Goal: Information Seeking & Learning: Learn about a topic

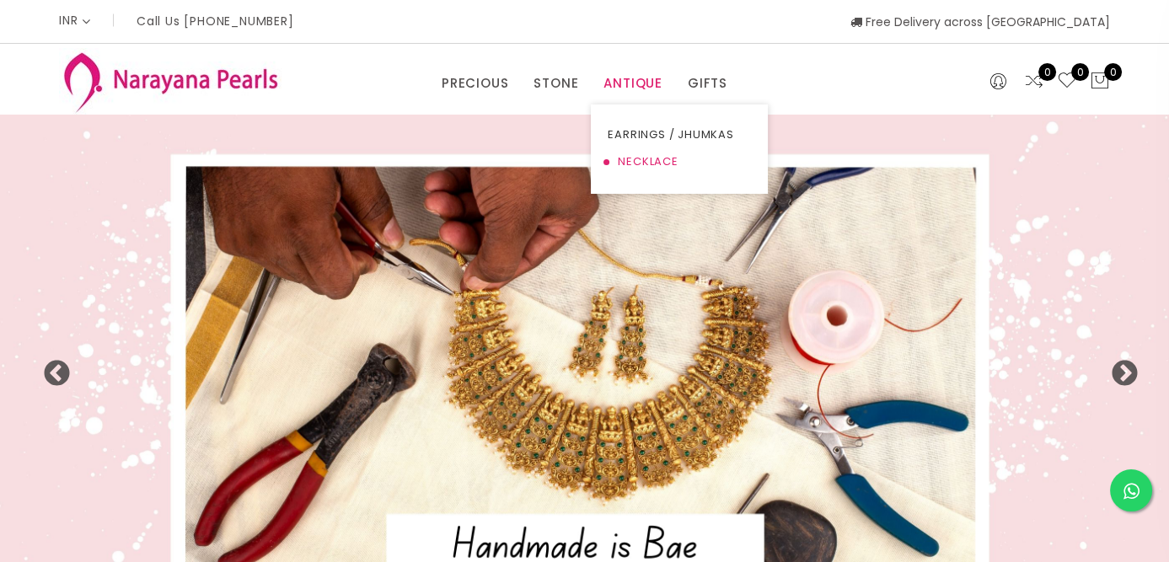
click at [640, 158] on link "NECKLACE" at bounding box center [679, 161] width 143 height 27
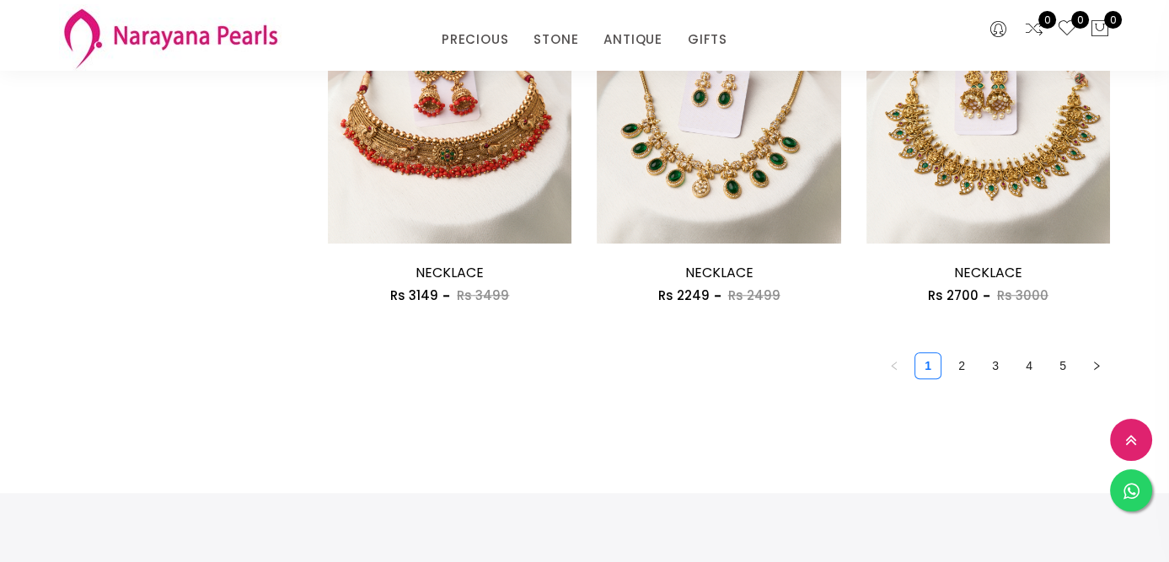
scroll to position [2232, 0]
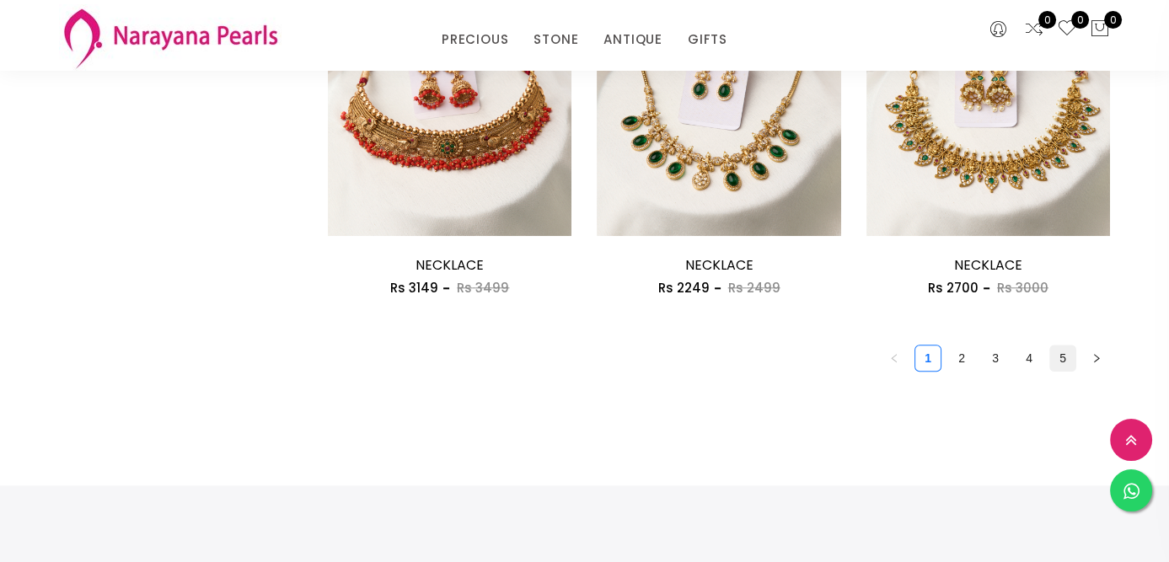
click at [1064, 361] on link "5" at bounding box center [1062, 357] width 25 height 25
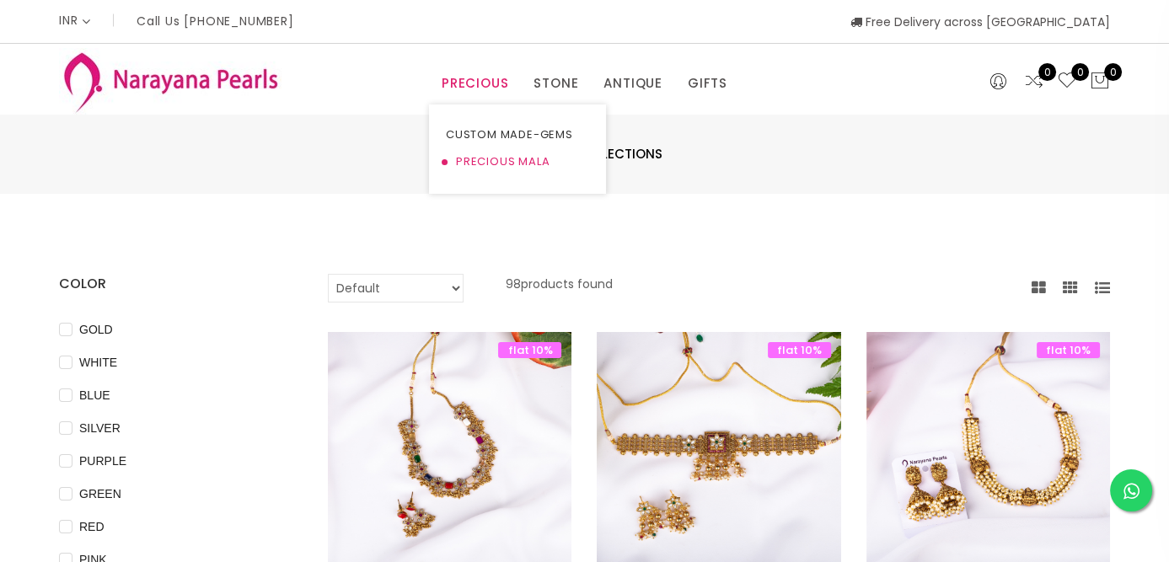
click at [483, 161] on link "PRECIOUS MALA" at bounding box center [517, 161] width 143 height 27
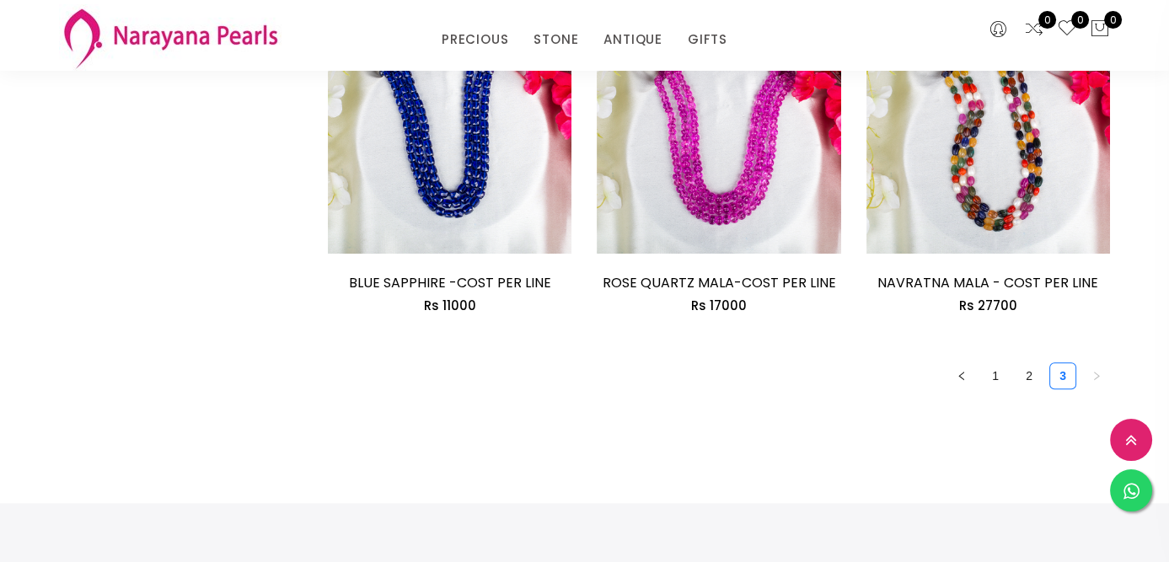
scroll to position [2298, 0]
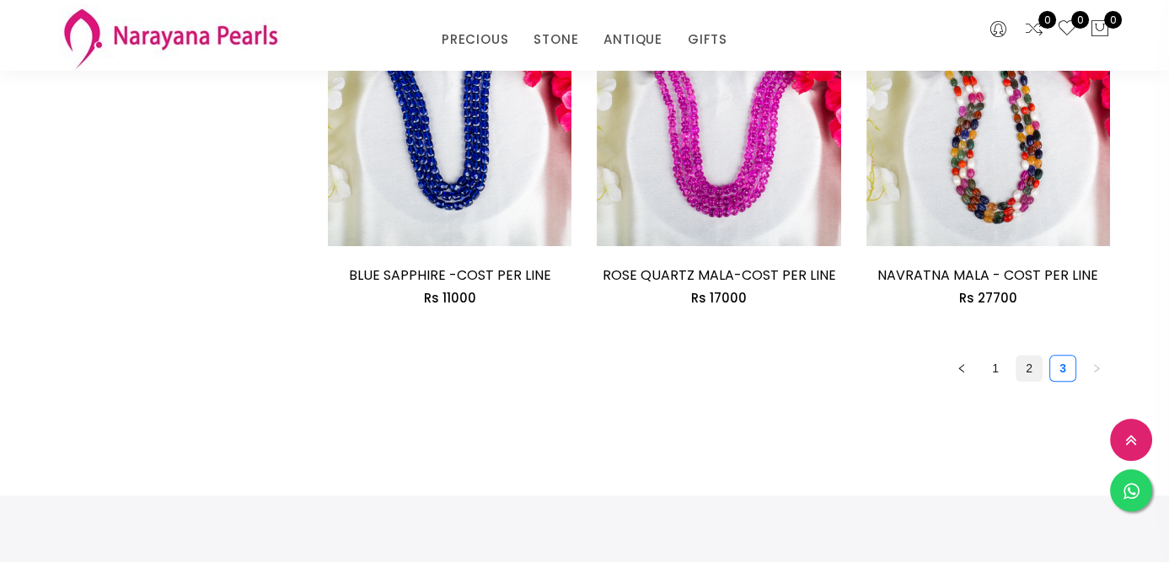
click at [1025, 356] on link "2" at bounding box center [1028, 368] width 25 height 25
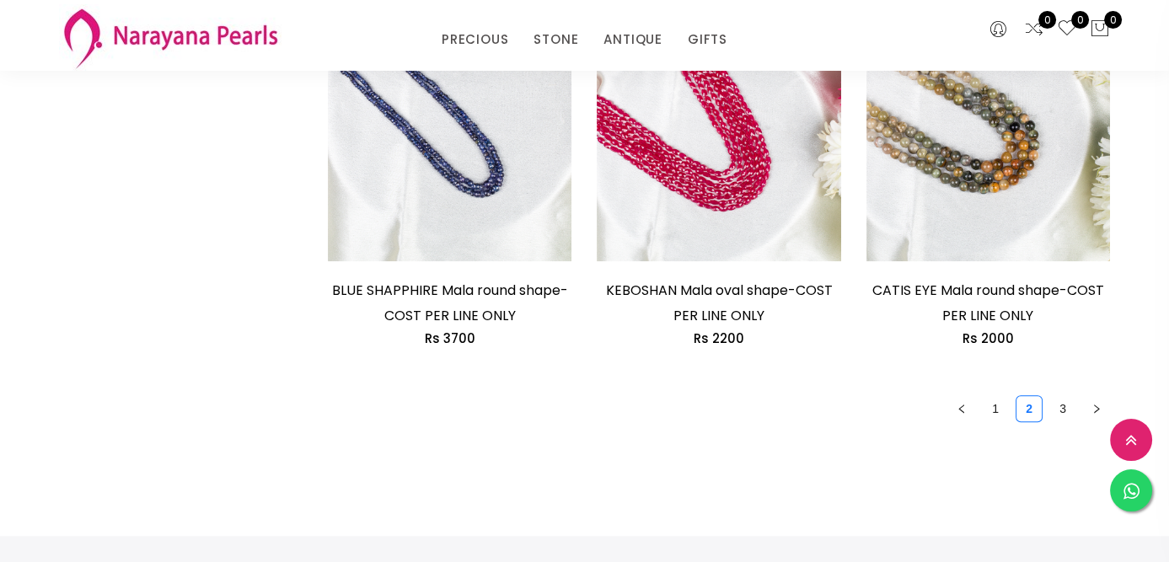
scroll to position [2362, 0]
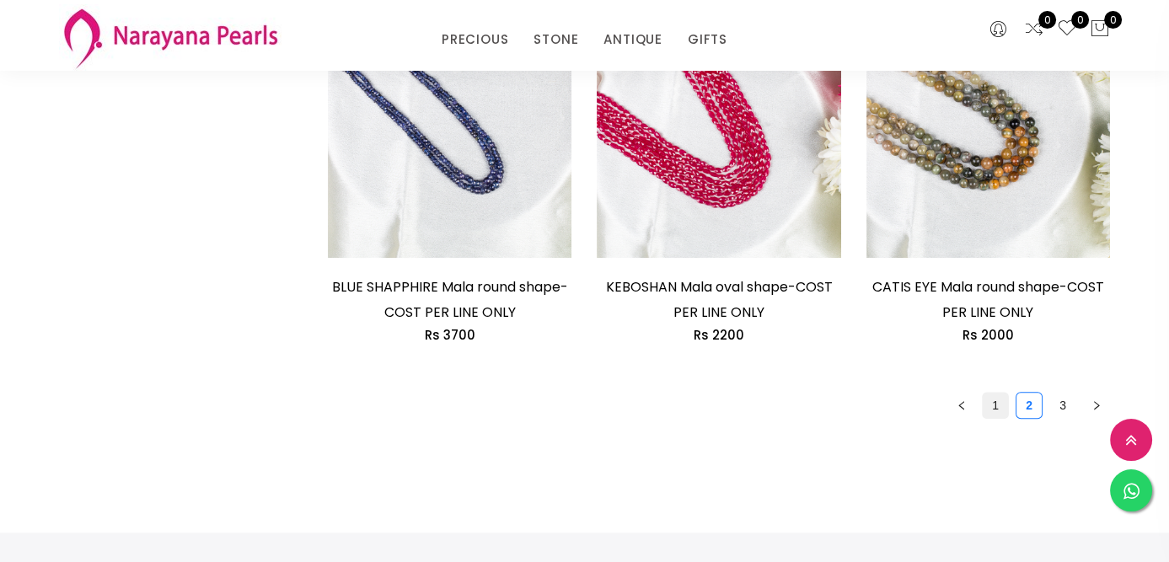
click at [984, 403] on link "1" at bounding box center [994, 405] width 25 height 25
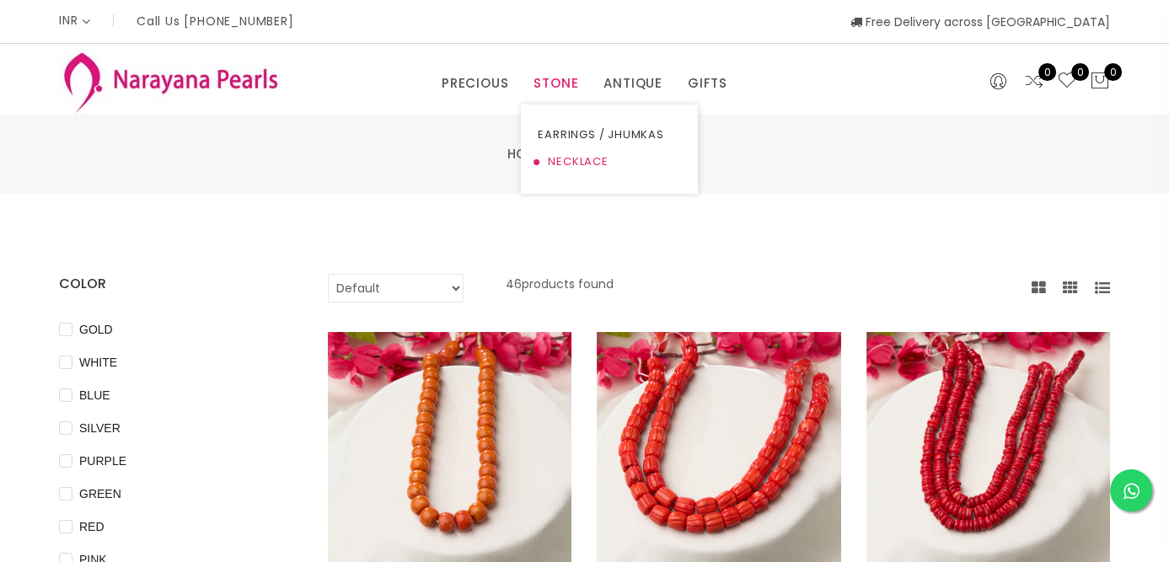
click at [563, 162] on link "NECKLACE" at bounding box center [609, 161] width 143 height 27
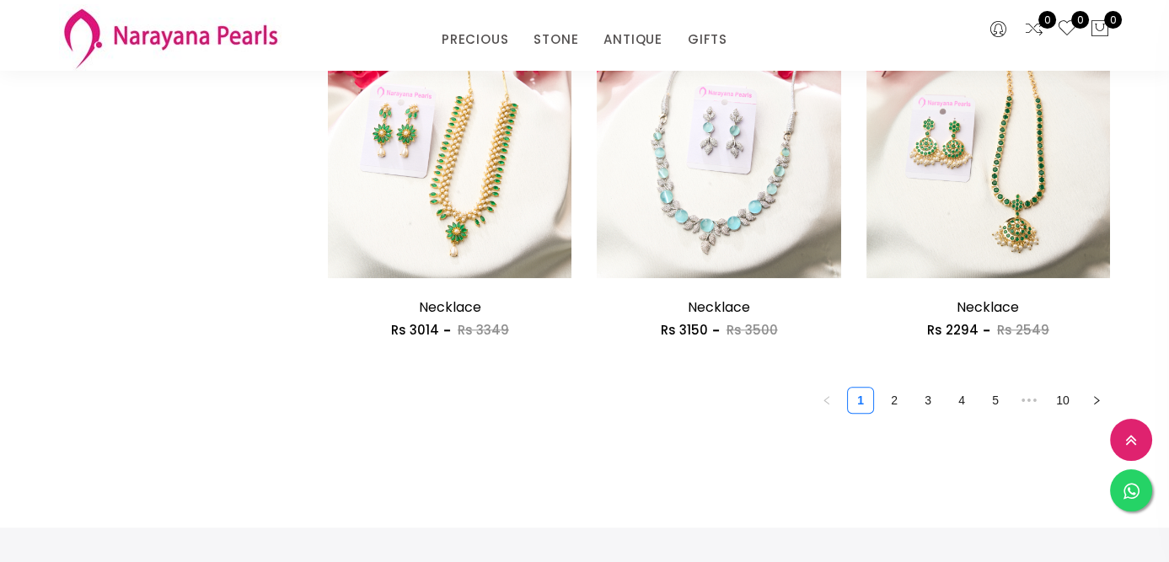
scroll to position [2232, 0]
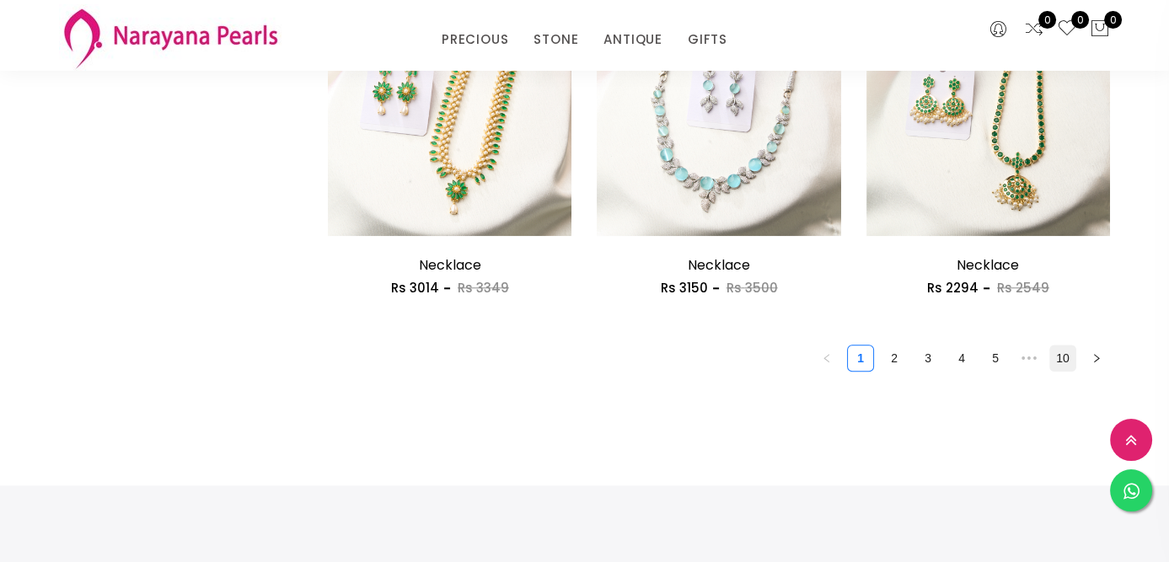
click at [1058, 359] on link "10" at bounding box center [1062, 357] width 25 height 25
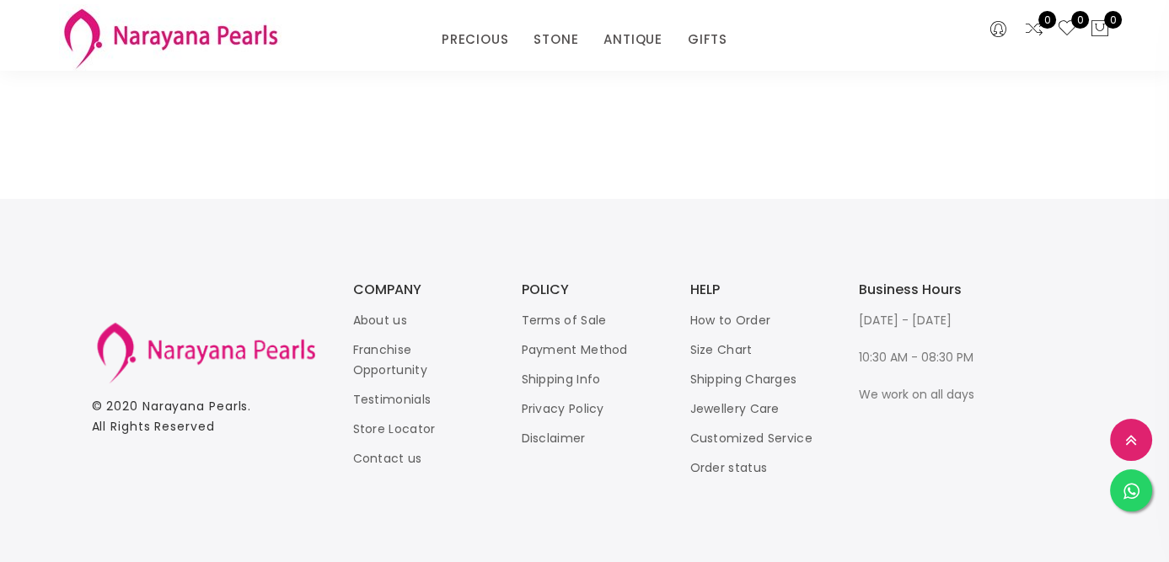
scroll to position [276, 0]
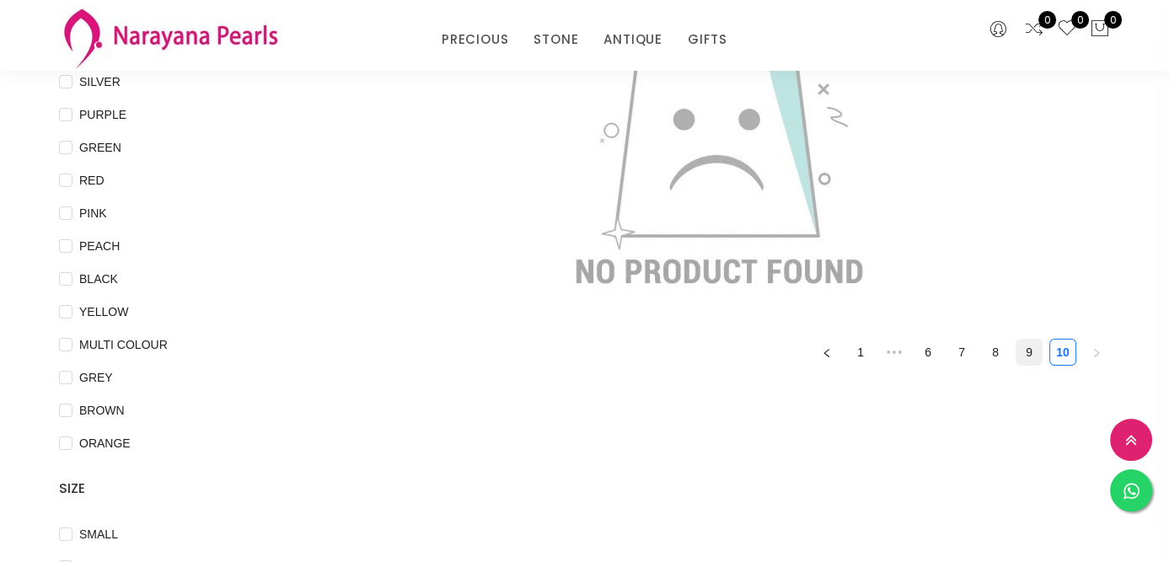
click at [1023, 352] on link "9" at bounding box center [1028, 352] width 25 height 25
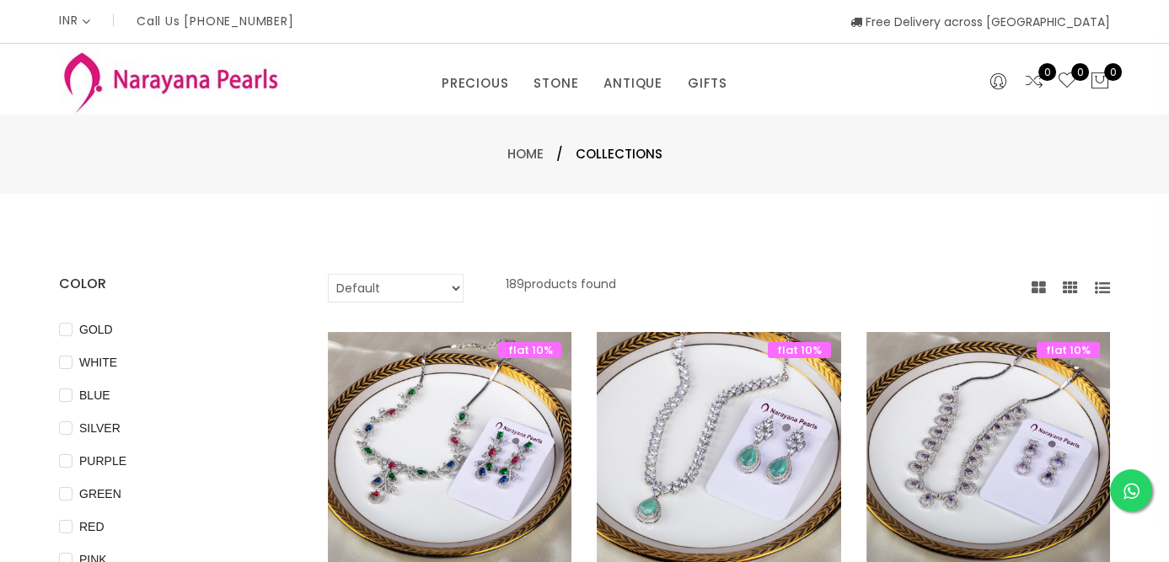
click at [163, 86] on img at bounding box center [170, 81] width 222 height 67
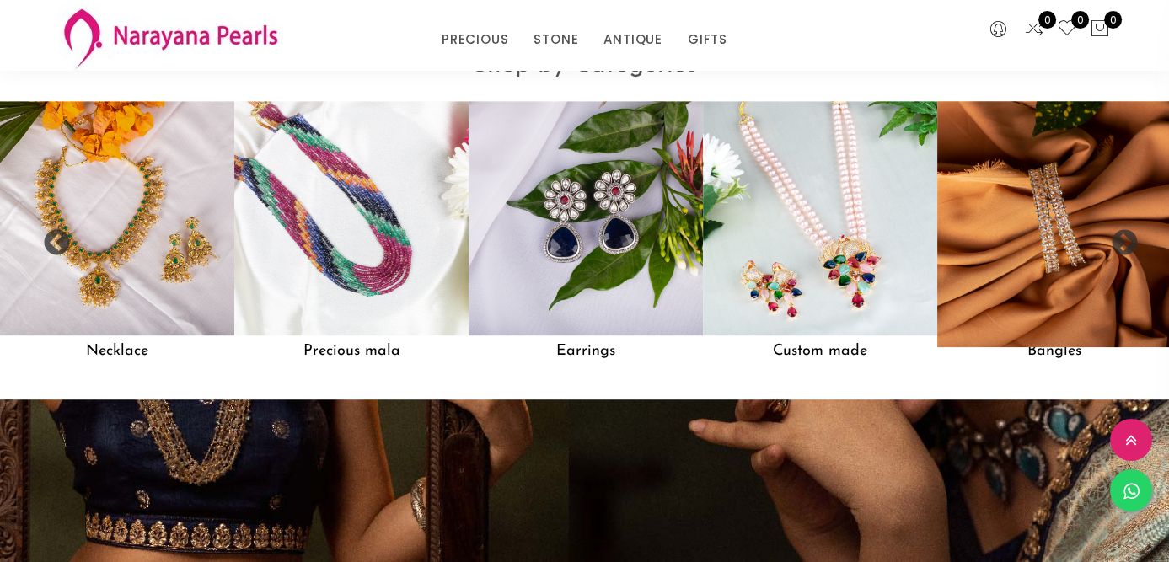
scroll to position [1375, 0]
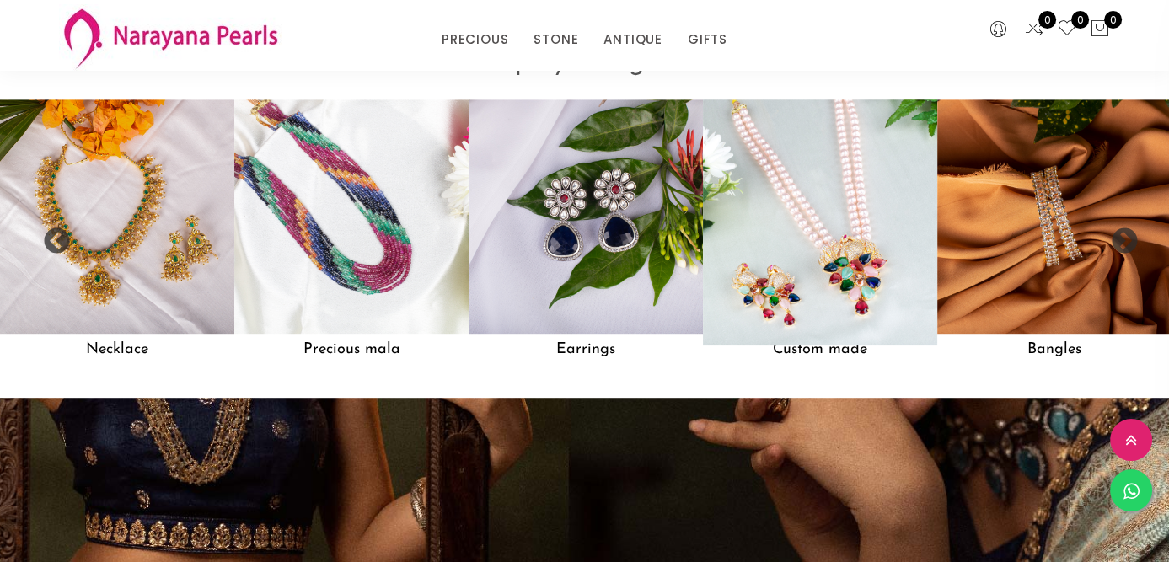
click at [833, 233] on img at bounding box center [820, 217] width 258 height 258
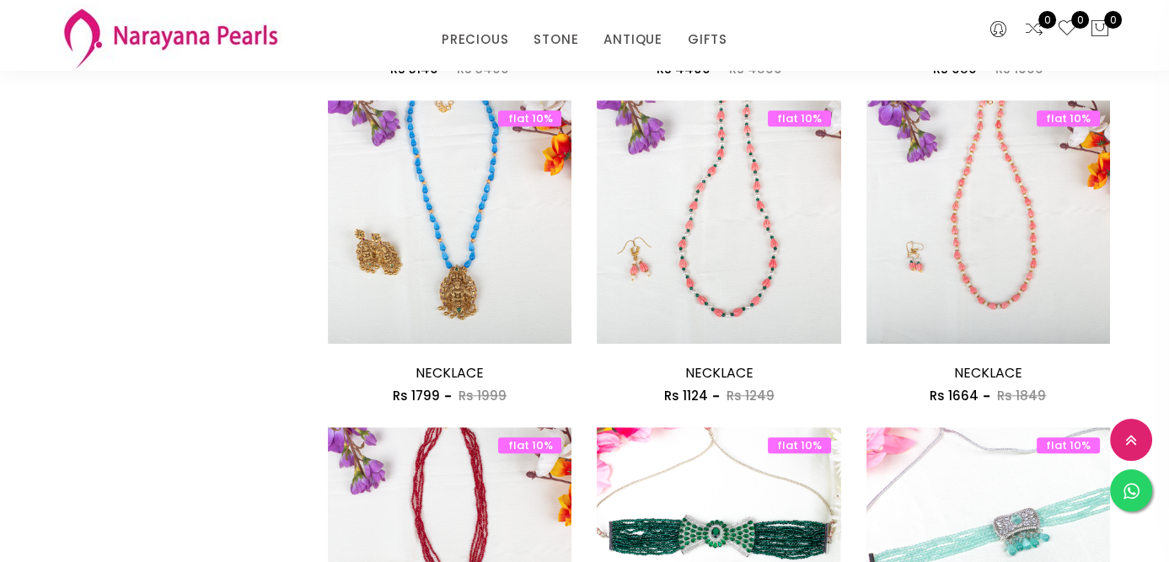
scroll to position [2074, 0]
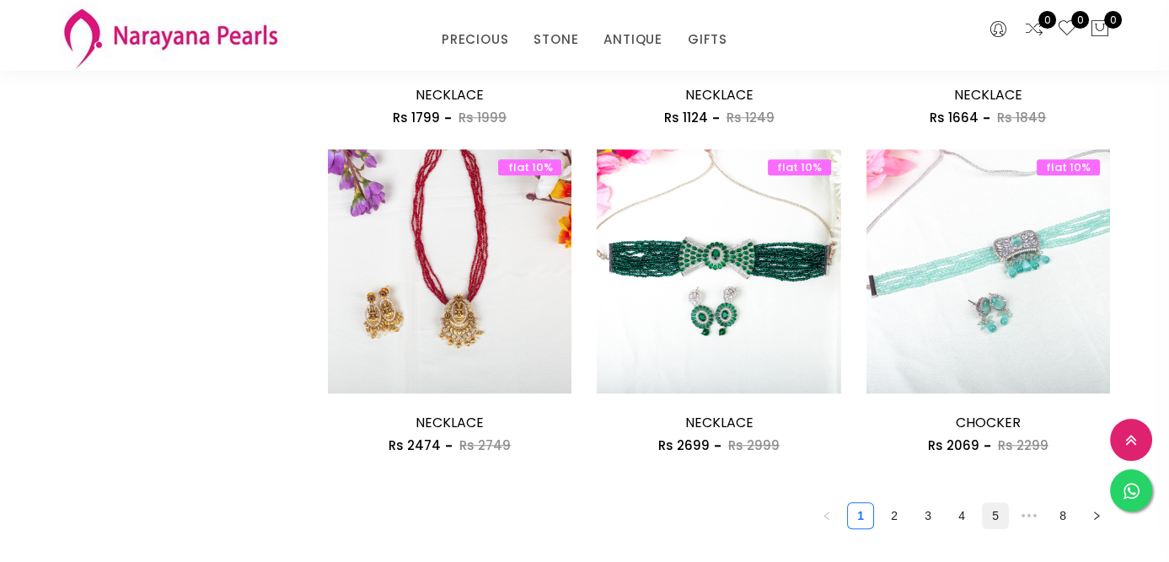
click at [997, 521] on link "5" at bounding box center [994, 515] width 25 height 25
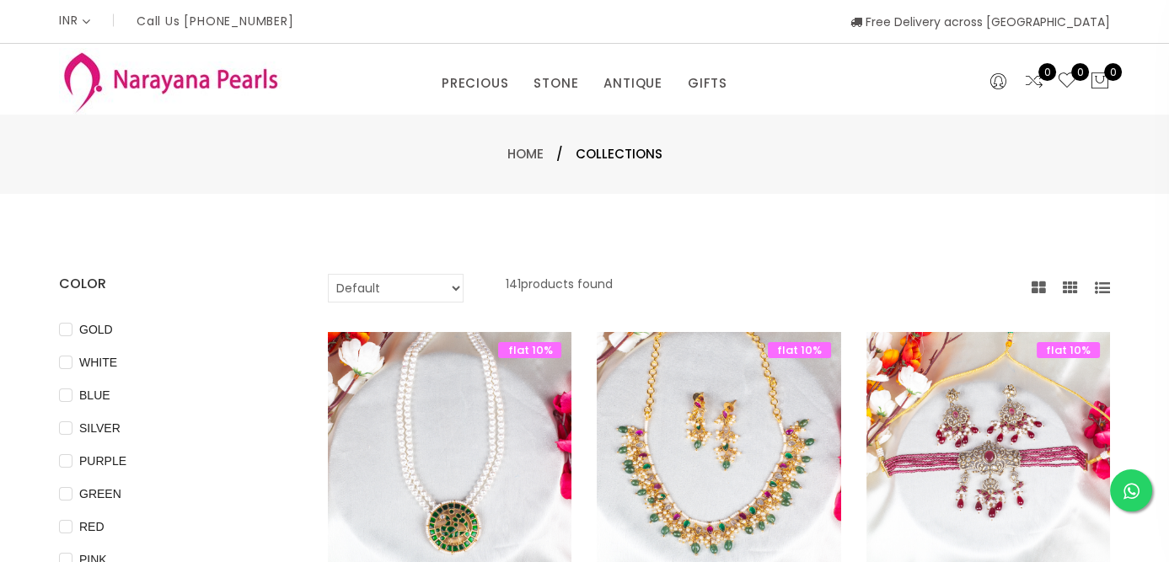
click at [625, 154] on span "Collections" at bounding box center [618, 154] width 87 height 20
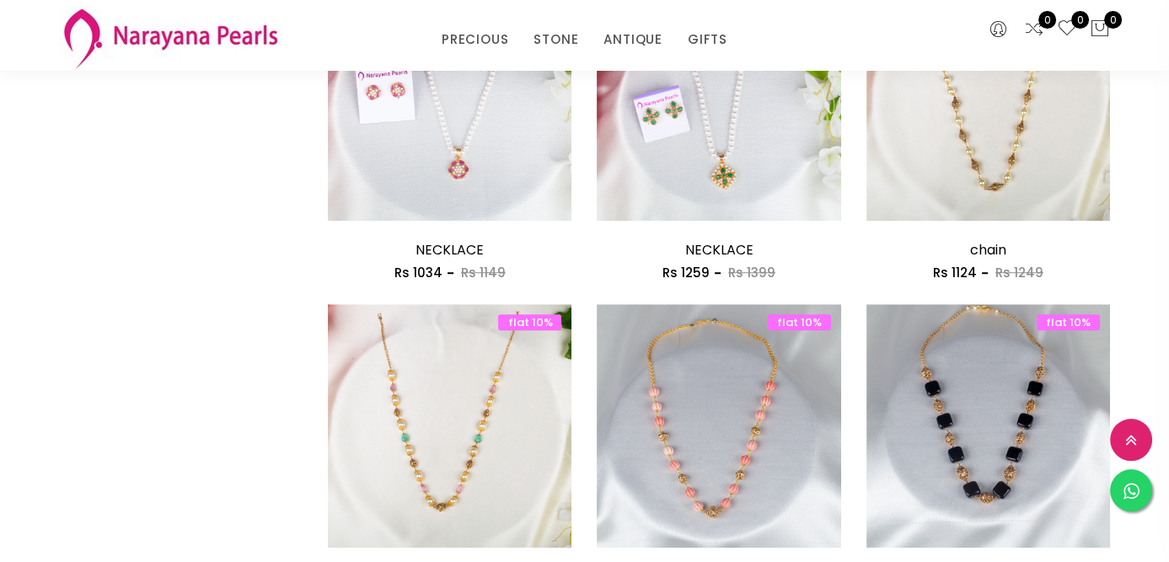
scroll to position [1850, 0]
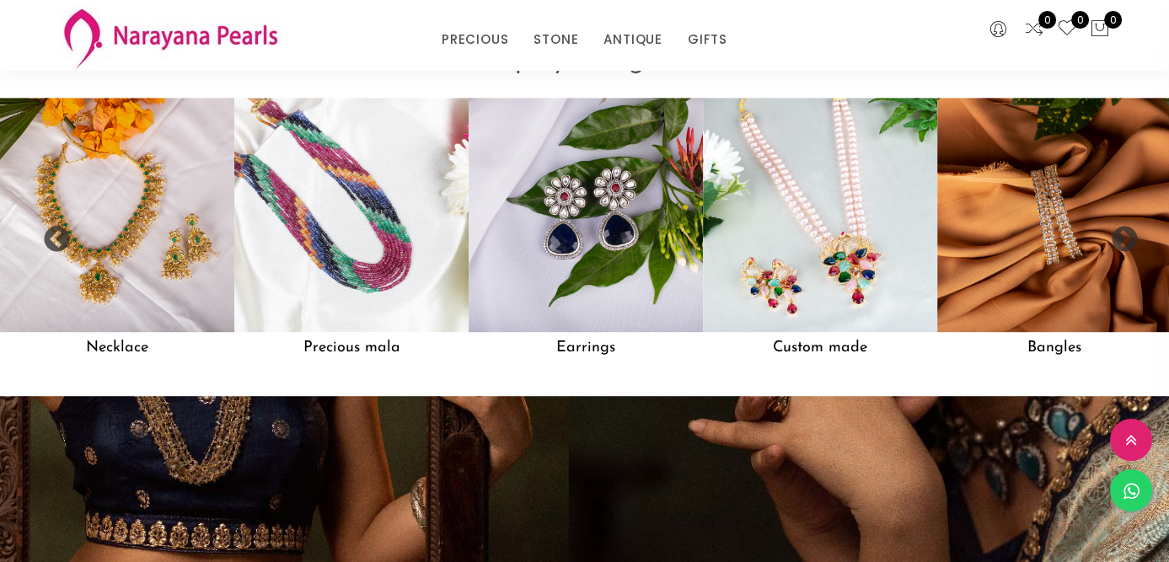
scroll to position [2070, 0]
